Goal: Navigation & Orientation: Find specific page/section

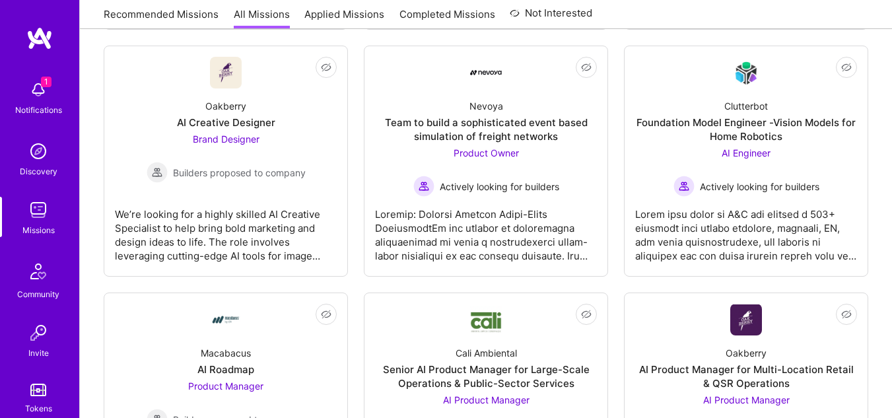
scroll to position [686, 0]
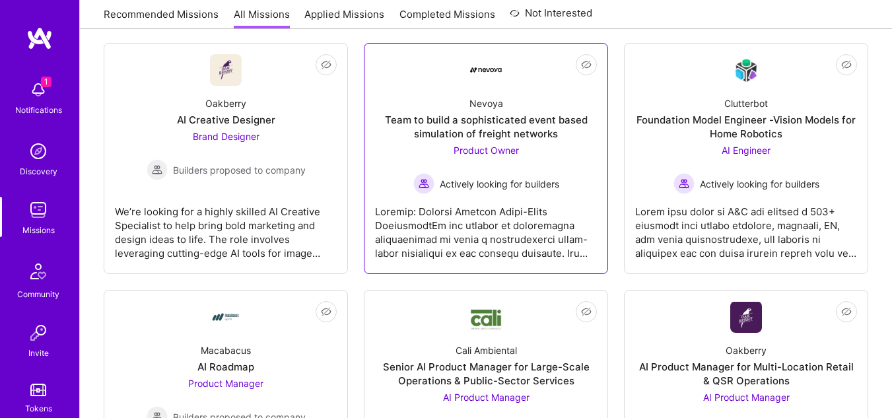
click at [470, 156] on div "Product Owner Actively looking for builders" at bounding box center [486, 168] width 146 height 51
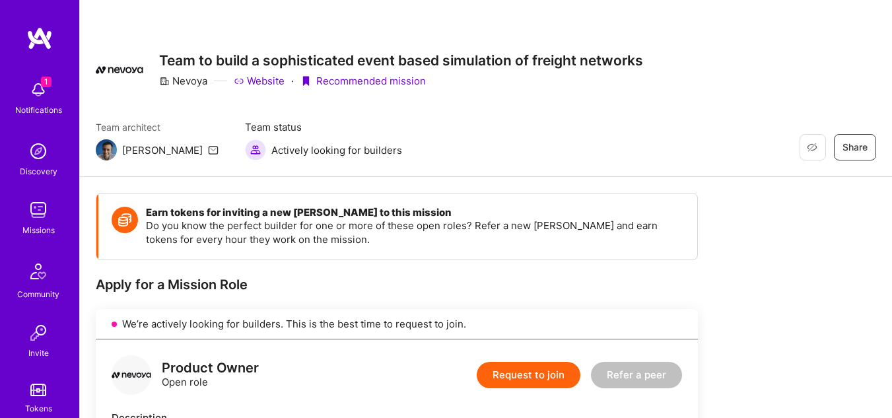
click at [846, 75] on div "Restore Not Interested Share Team to build a sophisticated event based simulati…" at bounding box center [486, 70] width 780 height 48
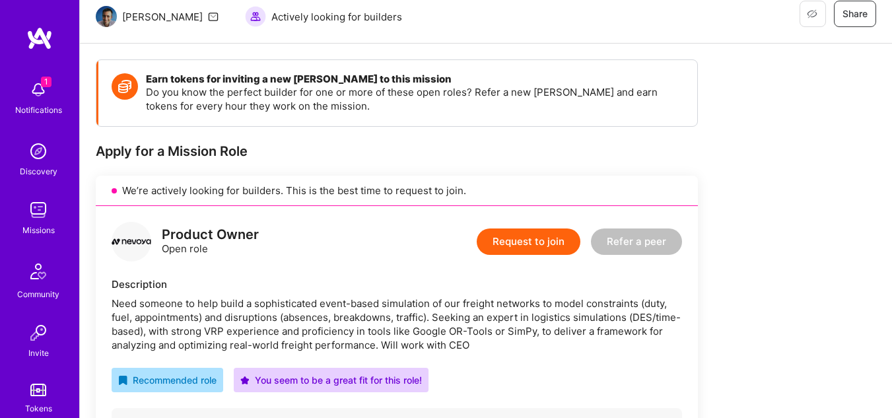
scroll to position [26, 0]
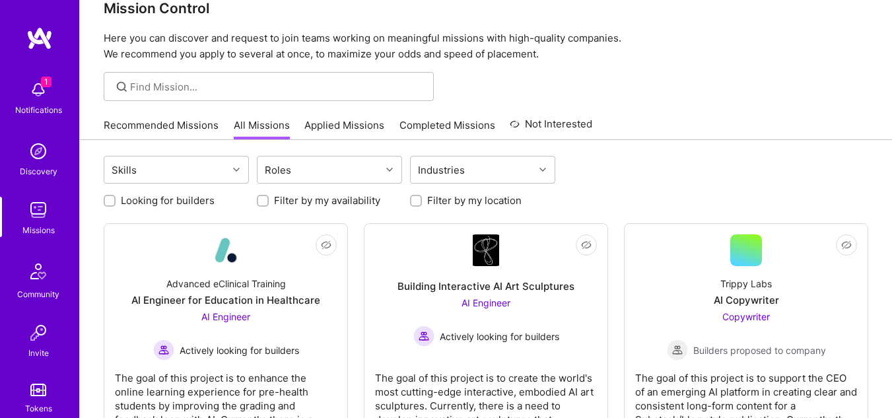
scroll to position [686, 0]
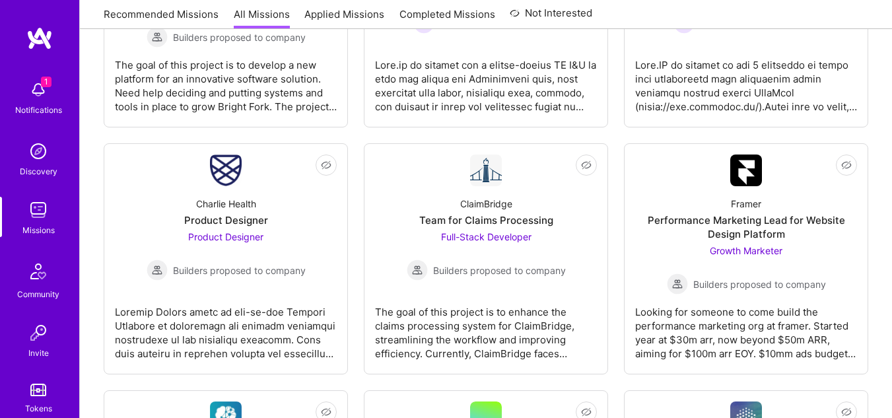
scroll to position [1832, 0]
